Goal: Find specific page/section: Find specific page/section

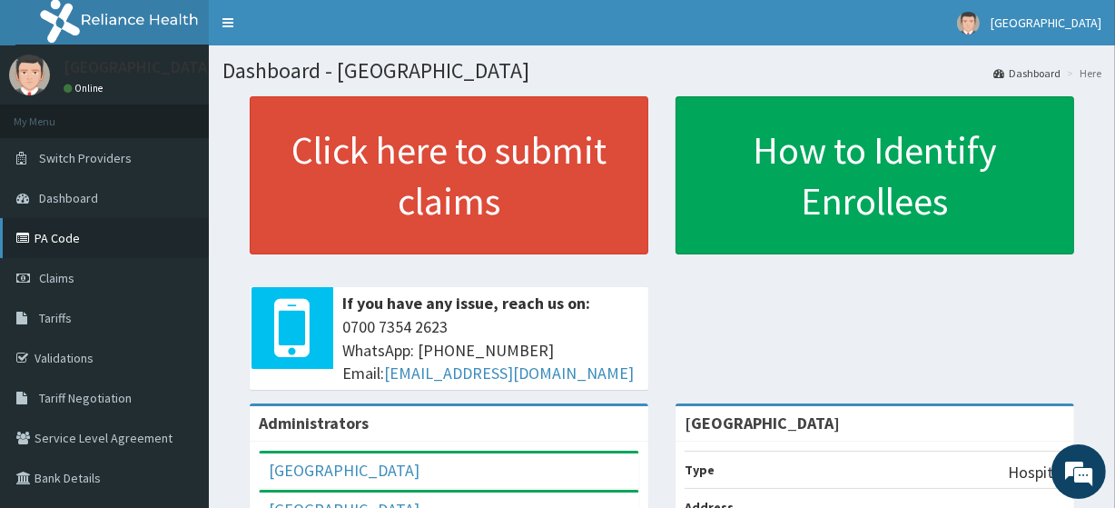
click at [81, 238] on link "PA Code" at bounding box center [104, 238] width 209 height 40
click at [64, 279] on span "Claims" at bounding box center [56, 278] width 35 height 16
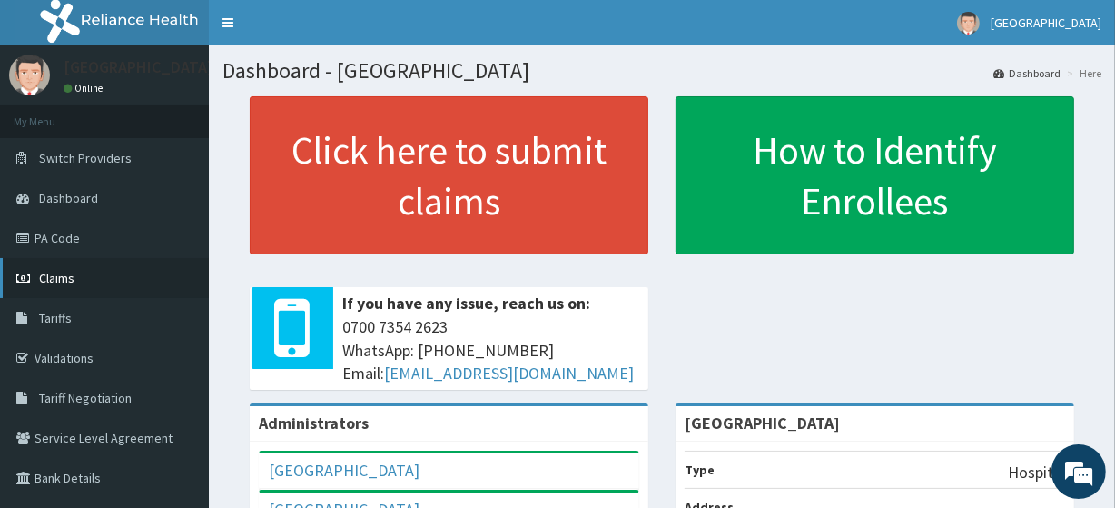
click at [64, 279] on span "Claims" at bounding box center [56, 278] width 35 height 16
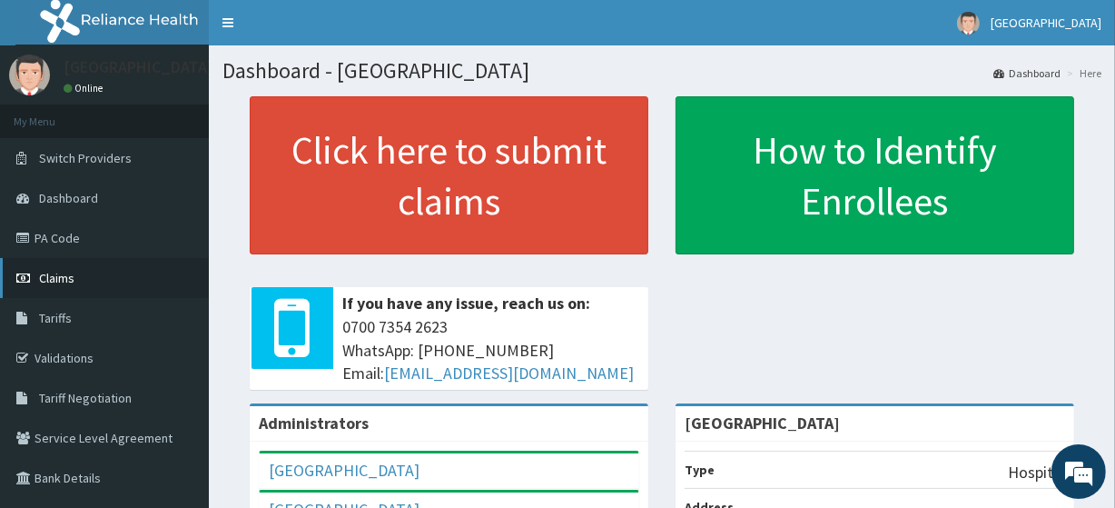
click at [64, 279] on span "Claims" at bounding box center [56, 278] width 35 height 16
click at [54, 273] on span "Claims" at bounding box center [56, 278] width 35 height 16
click at [49, 276] on span "Claims" at bounding box center [56, 278] width 35 height 16
